Goal: Task Accomplishment & Management: Manage account settings

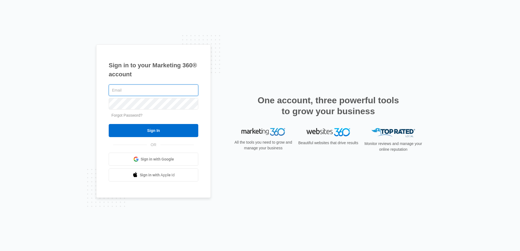
type input "[PERSON_NAME][EMAIL_ADDRESS][DOMAIN_NAME]"
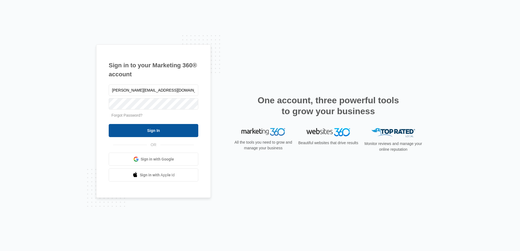
click at [165, 132] on input "Sign In" at bounding box center [153, 130] width 89 height 13
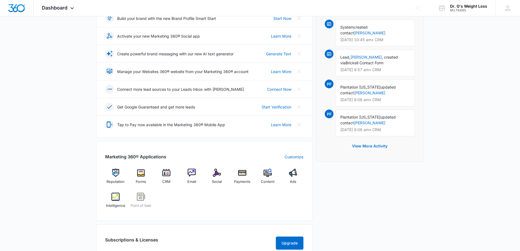
scroll to position [79, 0]
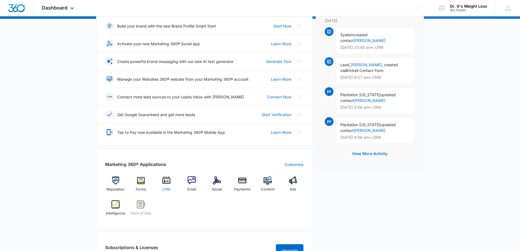
click at [172, 182] on div "CRM" at bounding box center [166, 186] width 21 height 19
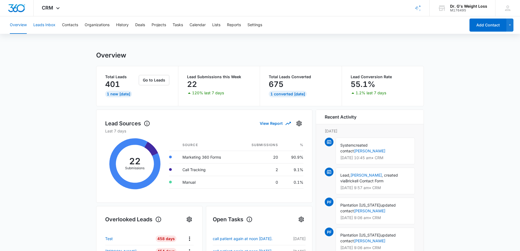
click at [42, 25] on button "Leads Inbox" at bounding box center [44, 24] width 22 height 17
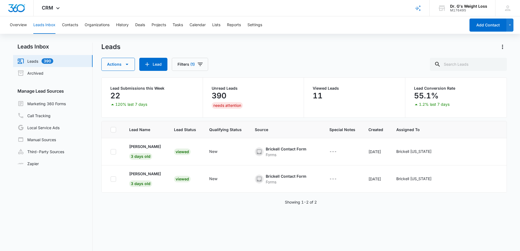
scroll to position [0, 0]
click at [37, 105] on link "Marketing 360 Forms" at bounding box center [41, 103] width 48 height 7
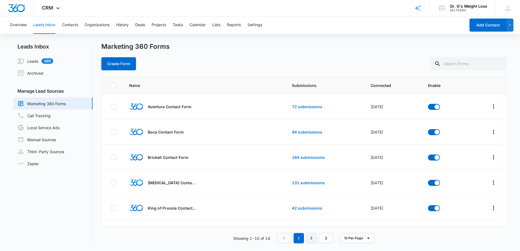
click at [314, 238] on link "2" at bounding box center [311, 238] width 10 height 10
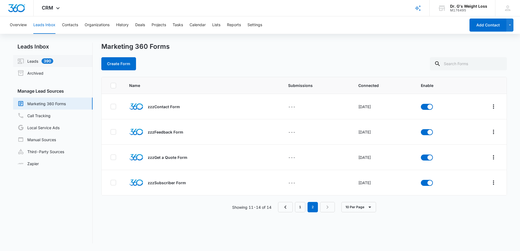
click at [35, 60] on link "Leads 390" at bounding box center [35, 61] width 36 height 7
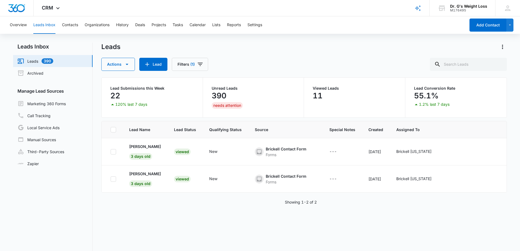
click at [45, 62] on link "Leads 390" at bounding box center [35, 61] width 36 height 7
click at [34, 63] on link "Leads 390" at bounding box center [35, 61] width 36 height 7
click at [23, 30] on button "Overview" at bounding box center [18, 24] width 17 height 17
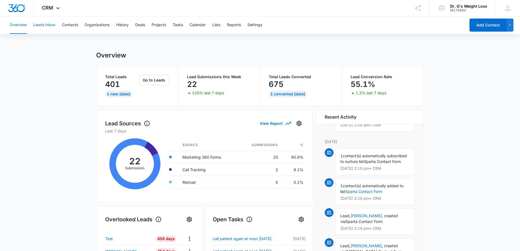
click at [37, 26] on button "Leads Inbox" at bounding box center [44, 24] width 22 height 17
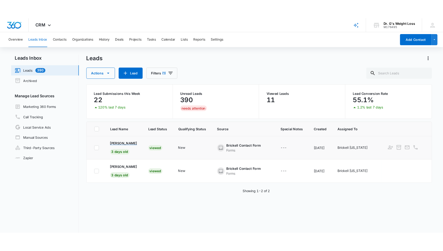
scroll to position [0, 0]
